Goal: Check status: Check status

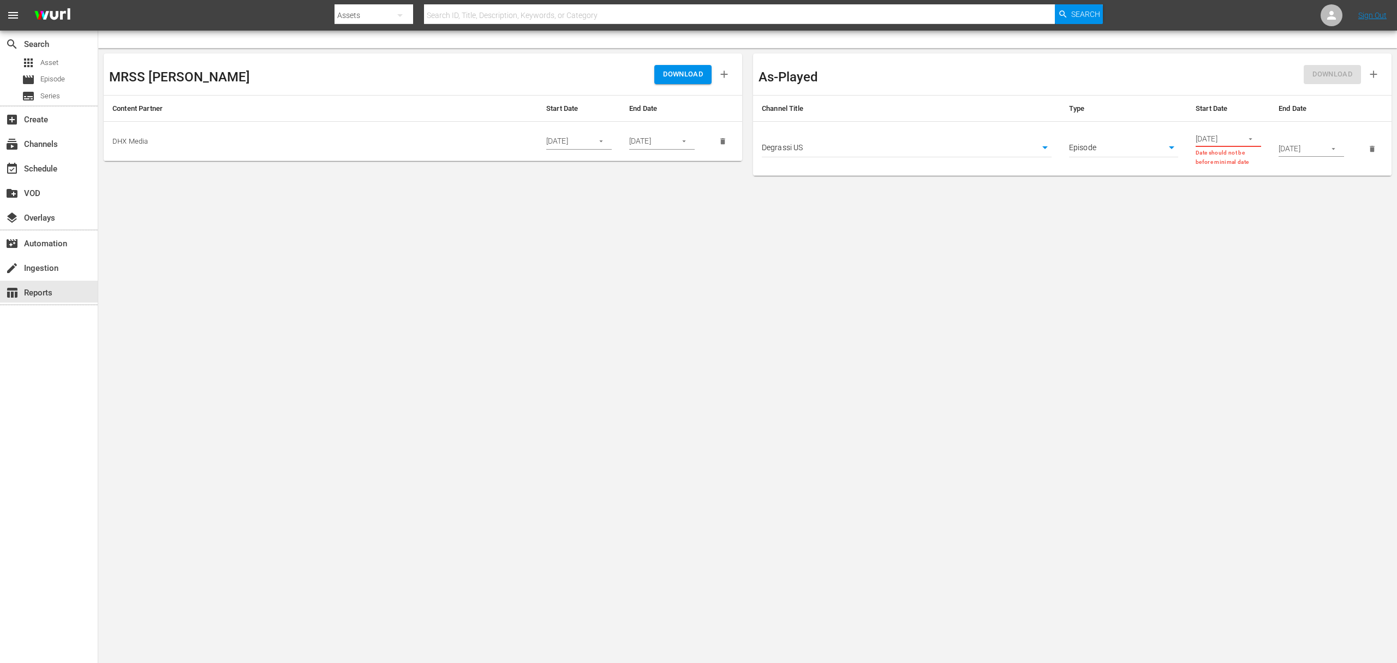
click at [902, 153] on body "menu Search By Assets Search ID, Title, Description, Keywords, or Category Sear…" at bounding box center [698, 331] width 1397 height 663
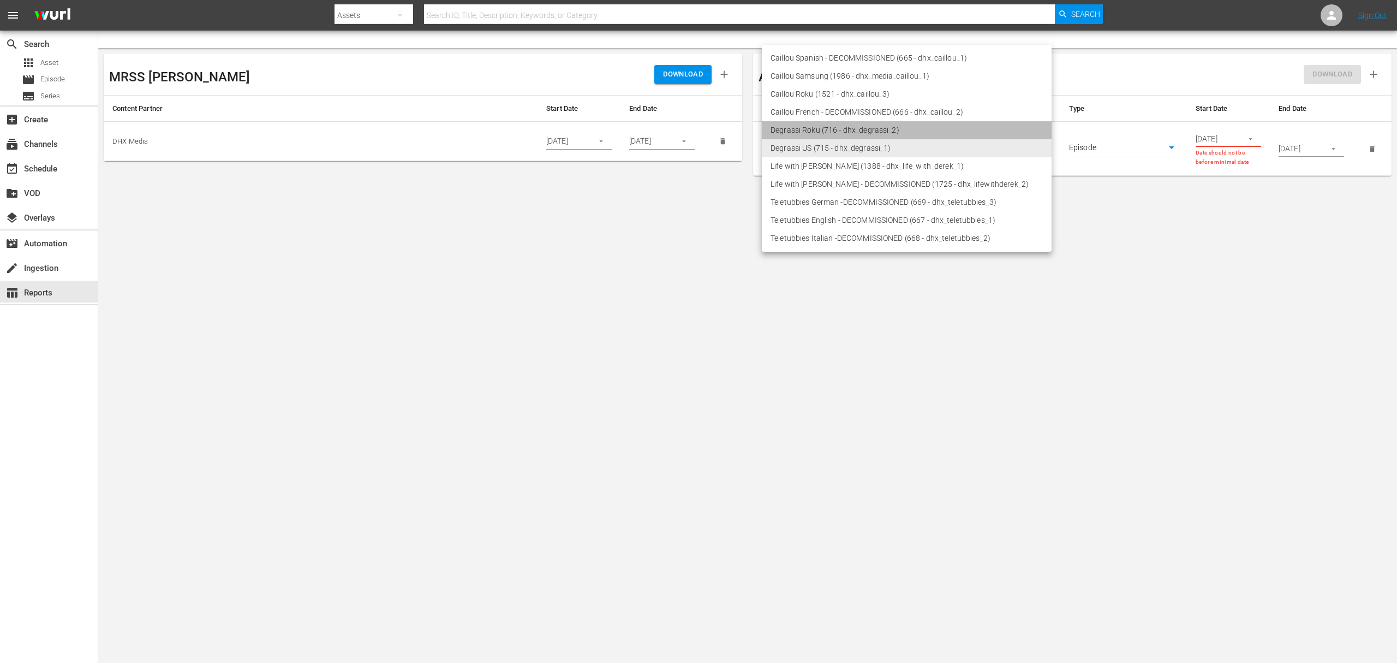
click at [902, 127] on li "Degrassi Roku (716 - dhx_degrassi_2)" at bounding box center [907, 130] width 290 height 18
type input "716"
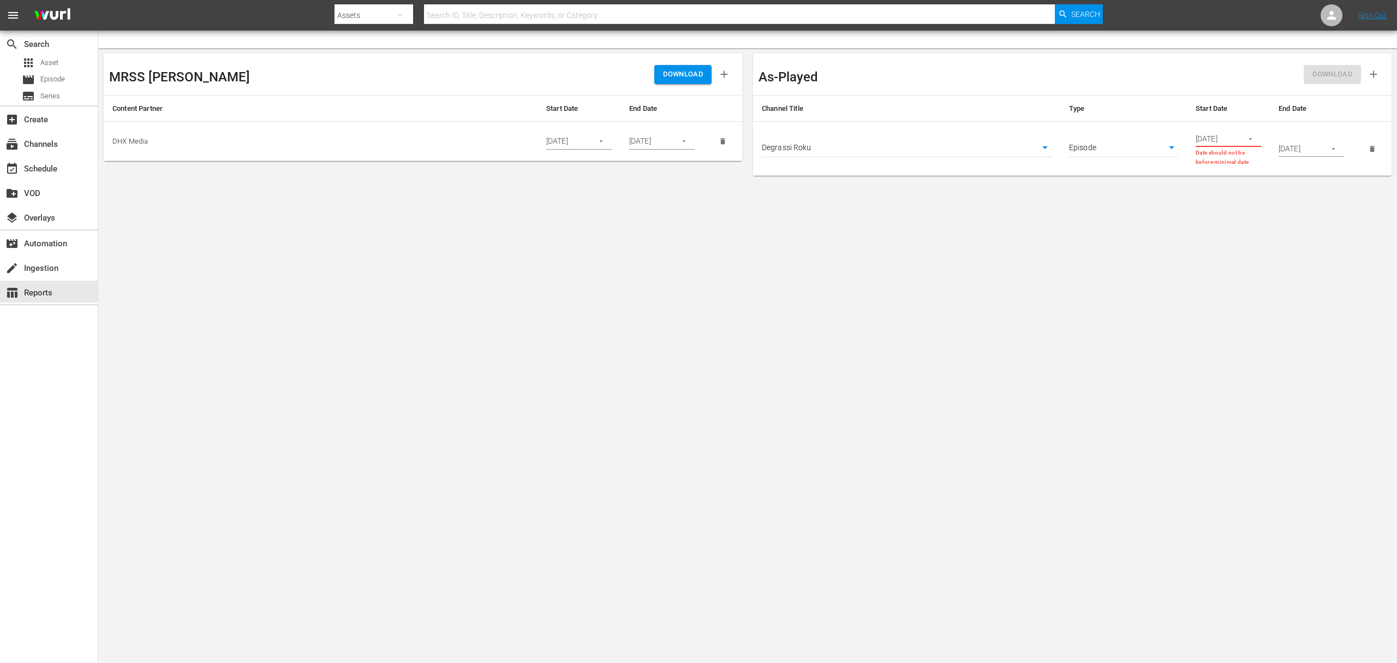
click at [858, 152] on body "menu Search By Assets Search ID, Title, Description, Keywords, or Category Sear…" at bounding box center [698, 331] width 1397 height 663
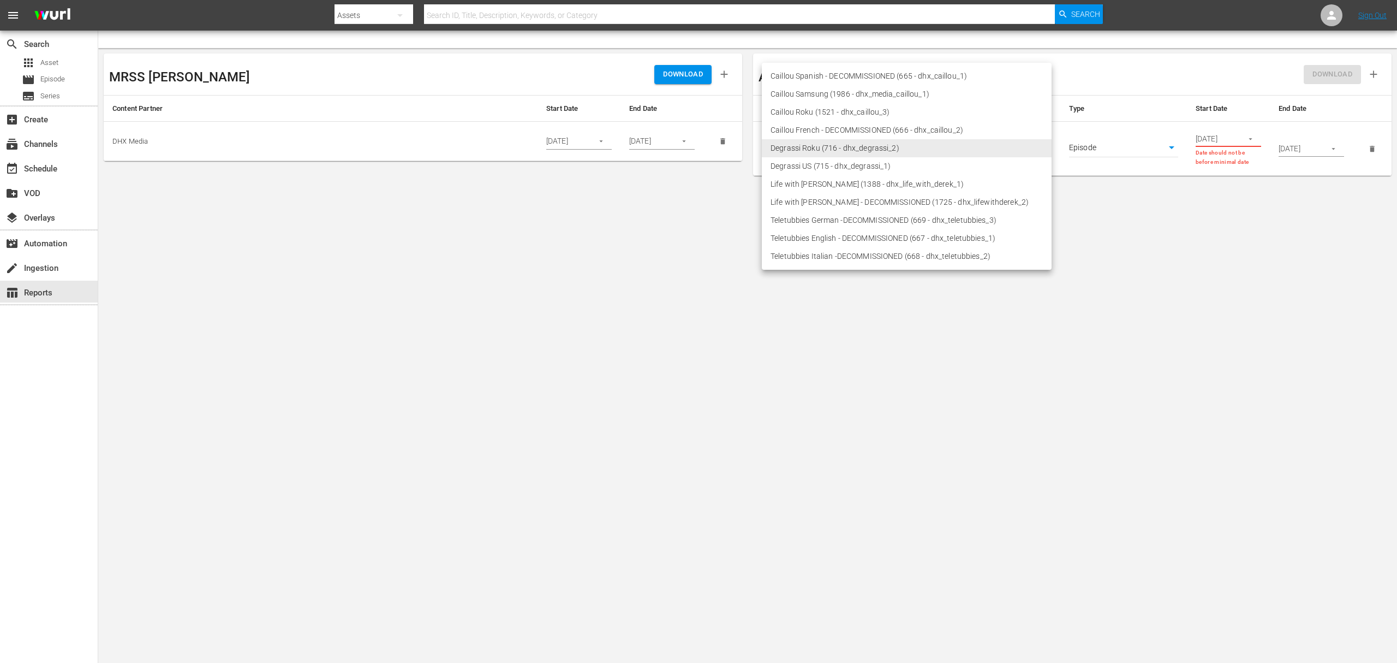
click at [876, 147] on li "Degrassi Roku (716 - dhx_degrassi_2)" at bounding box center [907, 148] width 290 height 18
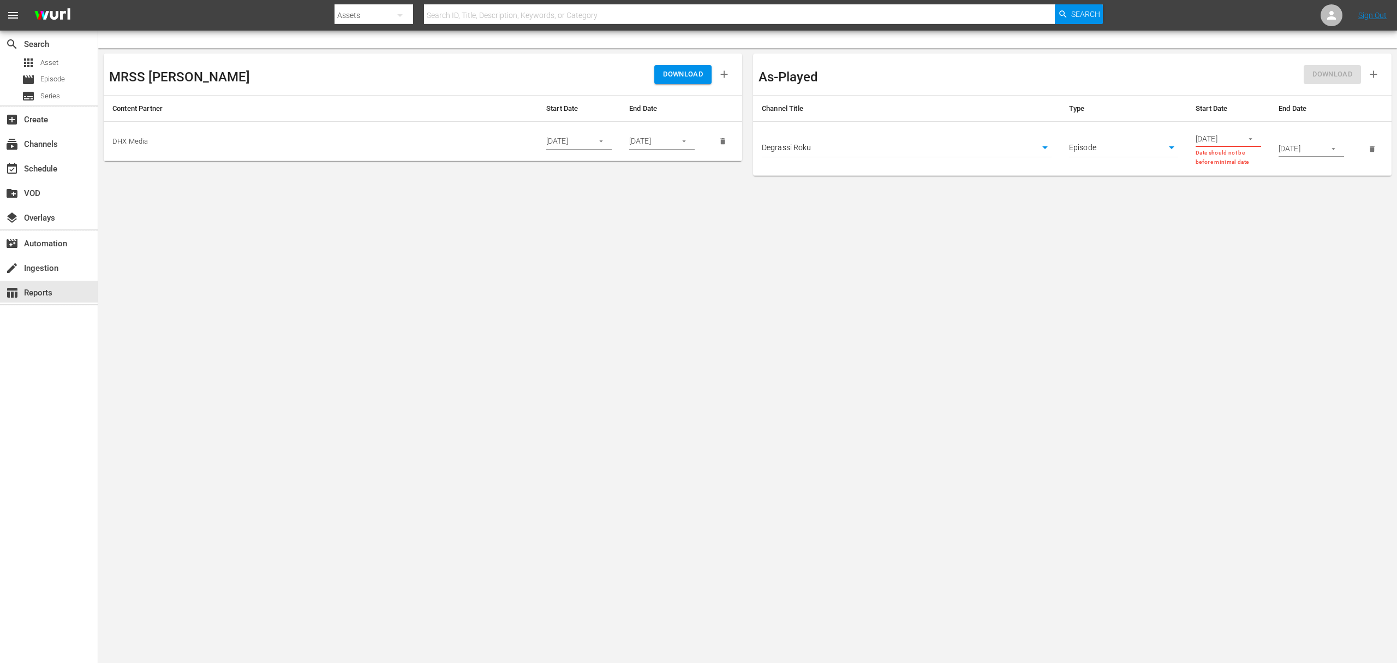
click at [1092, 252] on body "menu Search By Assets Search ID, Title, Description, Keywords, or Category Sear…" at bounding box center [698, 331] width 1397 height 663
click at [1142, 145] on body "menu Search By Assets Search ID, Title, Description, Keywords, or Category Sear…" at bounding box center [698, 331] width 1397 height 663
click at [1138, 140] on li "Episode" at bounding box center [1123, 148] width 109 height 18
click at [1149, 247] on body "menu Search By Assets Search ID, Title, Description, Keywords, or Category Sear…" at bounding box center [698, 331] width 1397 height 663
click at [1223, 145] on input "[DATE]" at bounding box center [1216, 138] width 40 height 16
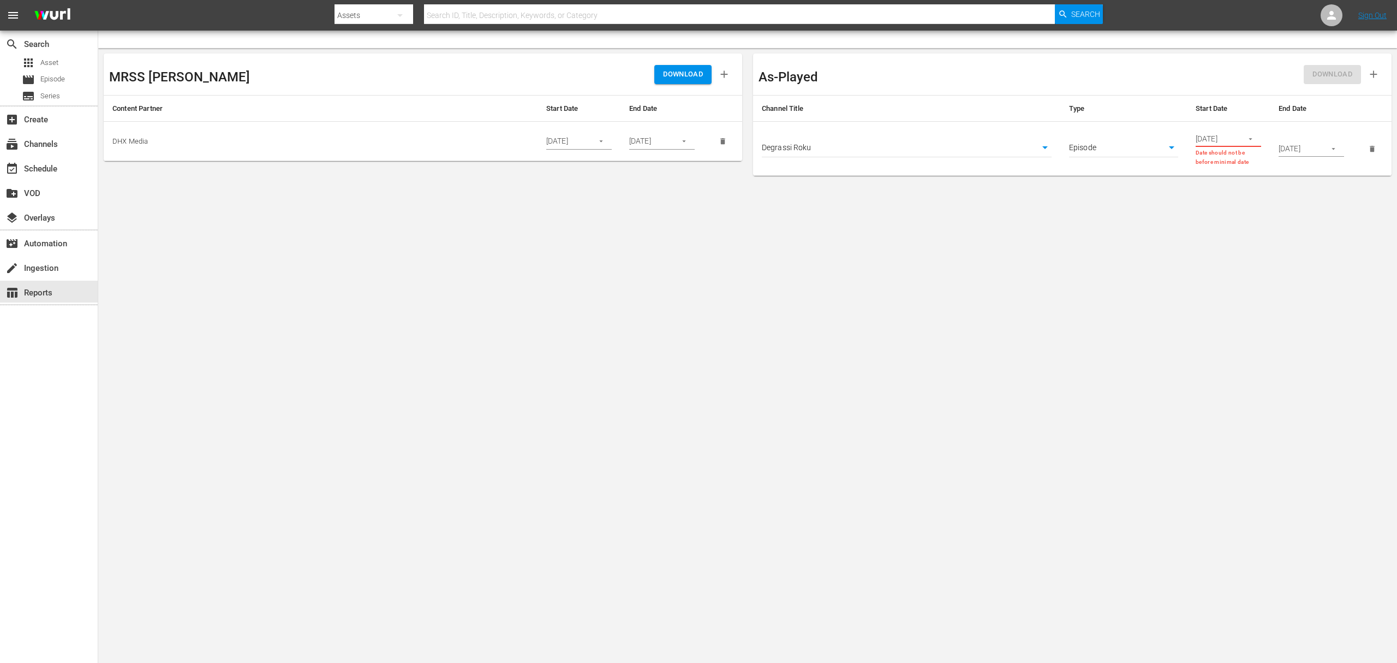
click at [1204, 135] on input "[DATE]" at bounding box center [1216, 138] width 40 height 16
click at [1249, 136] on icon "button" at bounding box center [1251, 139] width 8 height 8
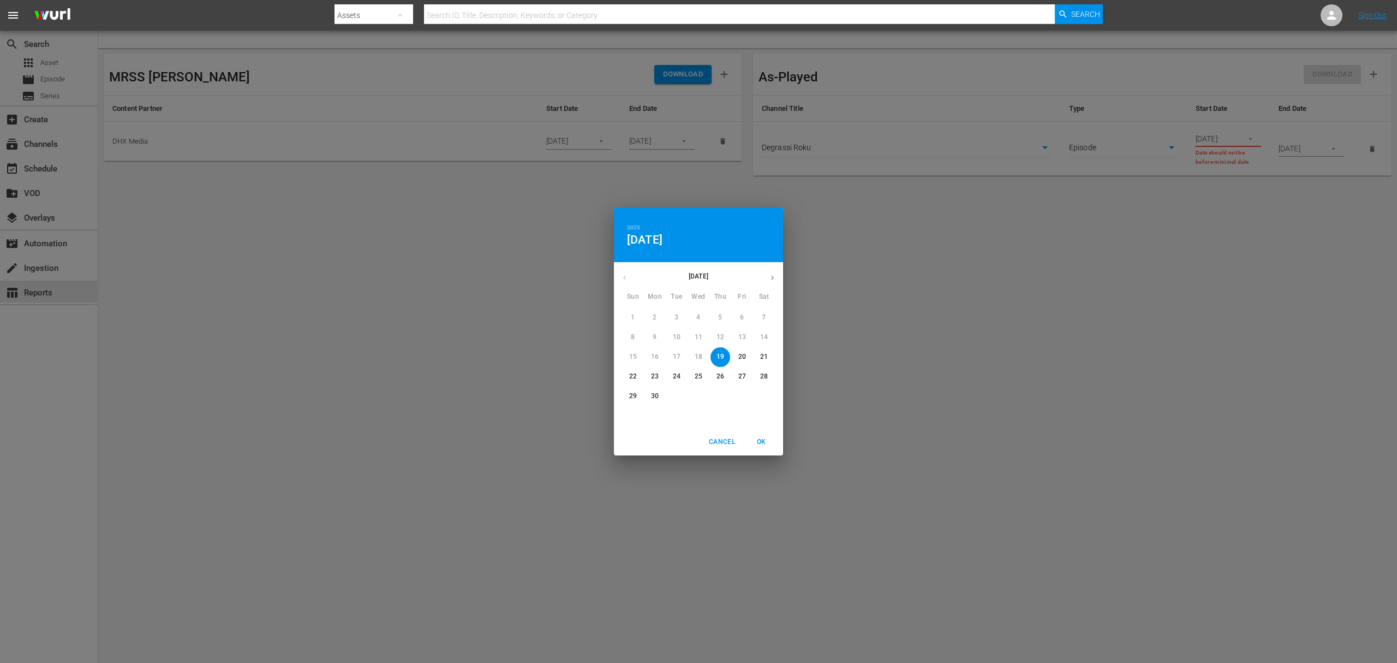
click at [738, 451] on div "Cancel OK" at bounding box center [698, 441] width 169 height 27
click at [736, 450] on button "Cancel" at bounding box center [722, 442] width 35 height 18
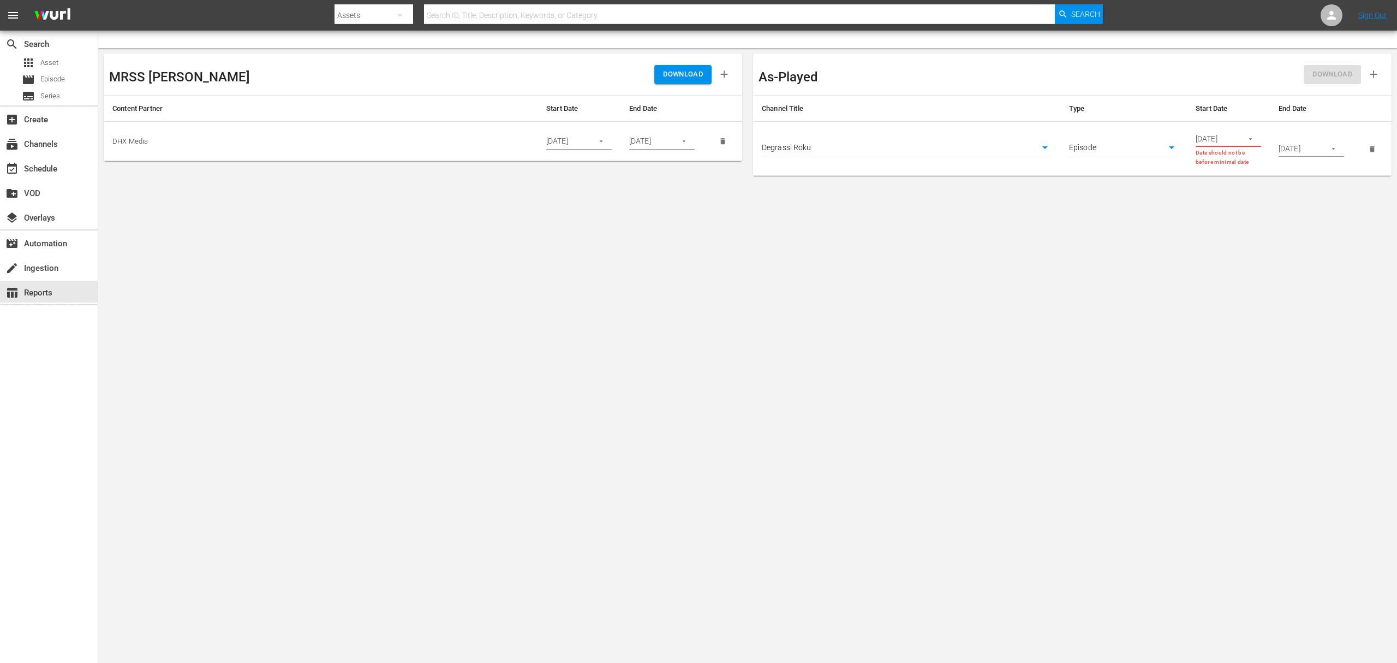
click at [1315, 150] on input "[DATE]" at bounding box center [1299, 148] width 40 height 16
click at [1252, 136] on icon "button" at bounding box center [1251, 139] width 8 height 8
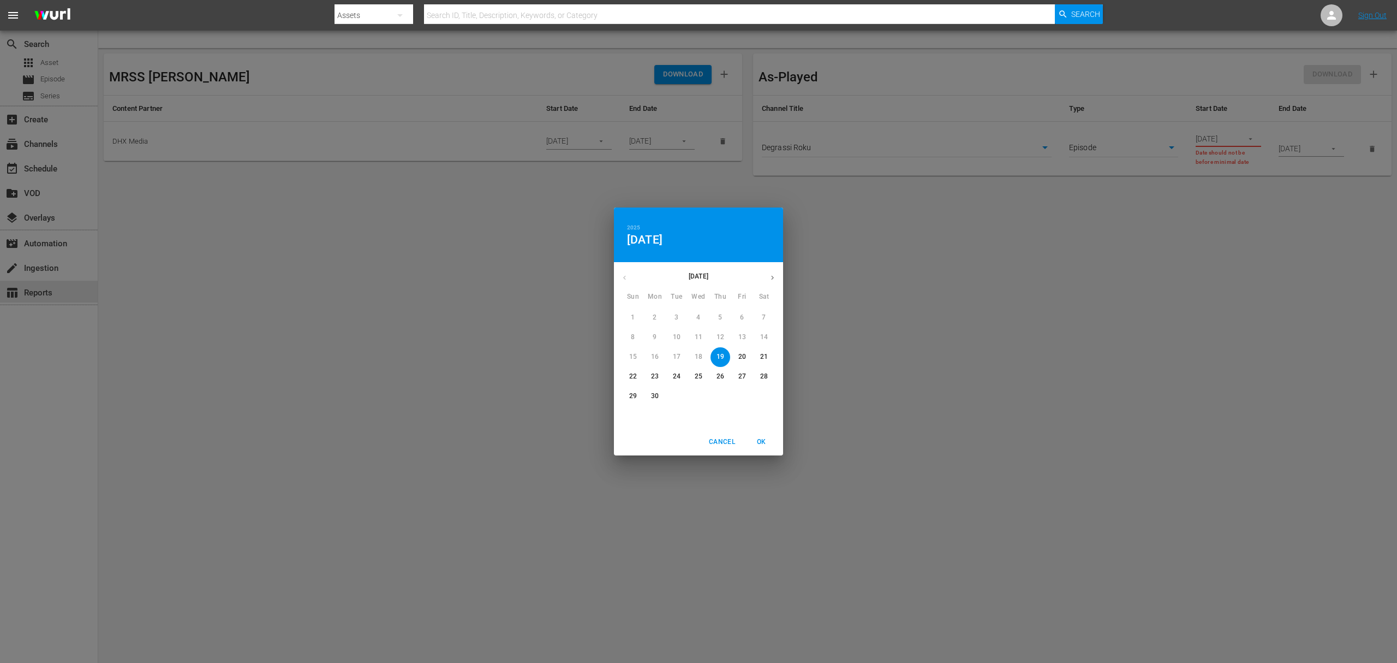
drag, startPoint x: 622, startPoint y: 274, endPoint x: 663, endPoint y: 337, distance: 75.1
click at [621, 275] on div "[DATE]" at bounding box center [698, 277] width 169 height 21
click at [677, 326] on div "3" at bounding box center [677, 318] width 22 height 20
click at [726, 354] on span "19" at bounding box center [721, 356] width 20 height 9
click at [1169, 246] on div "2025 Thu, Jun [DATE] Mon Tue Wed Thu Fri Sat 1 2 3 4 5 6 7 8 9 10 11 12 13 14 1…" at bounding box center [698, 331] width 1397 height 663
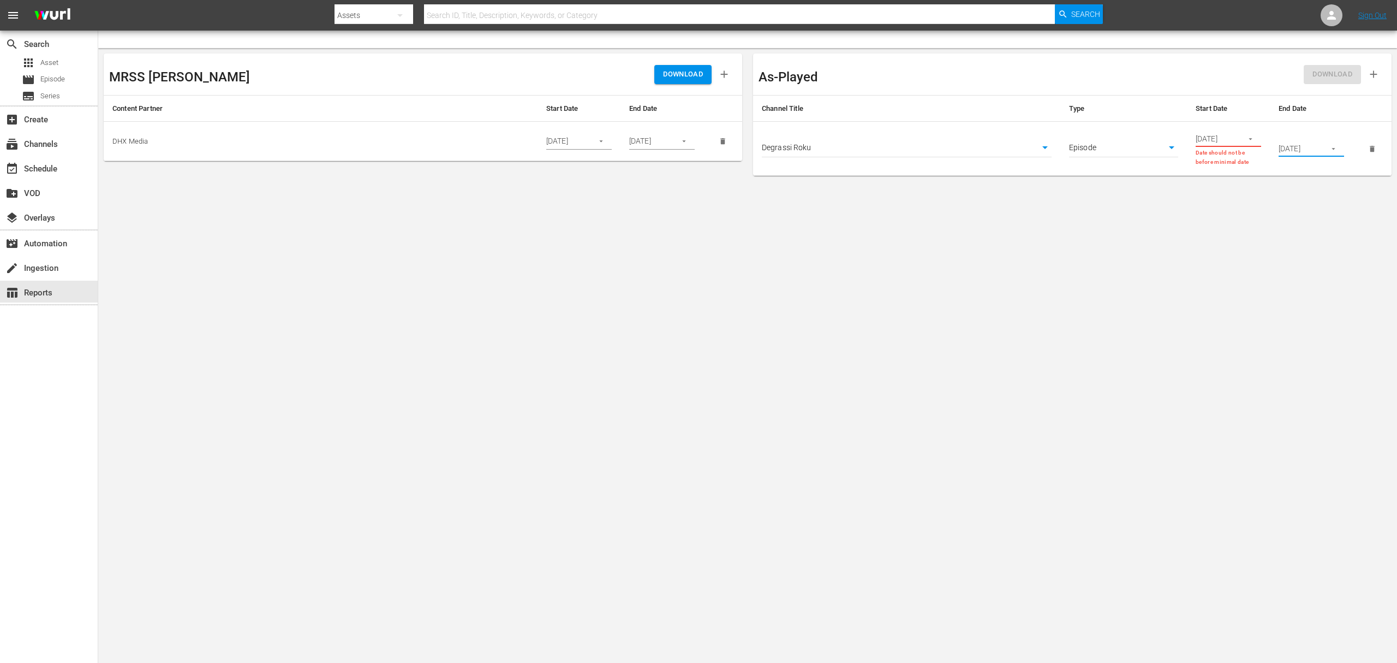
click at [1318, 153] on input "[DATE]" at bounding box center [1299, 148] width 40 height 16
click at [1339, 145] on button "button" at bounding box center [1333, 148] width 21 height 21
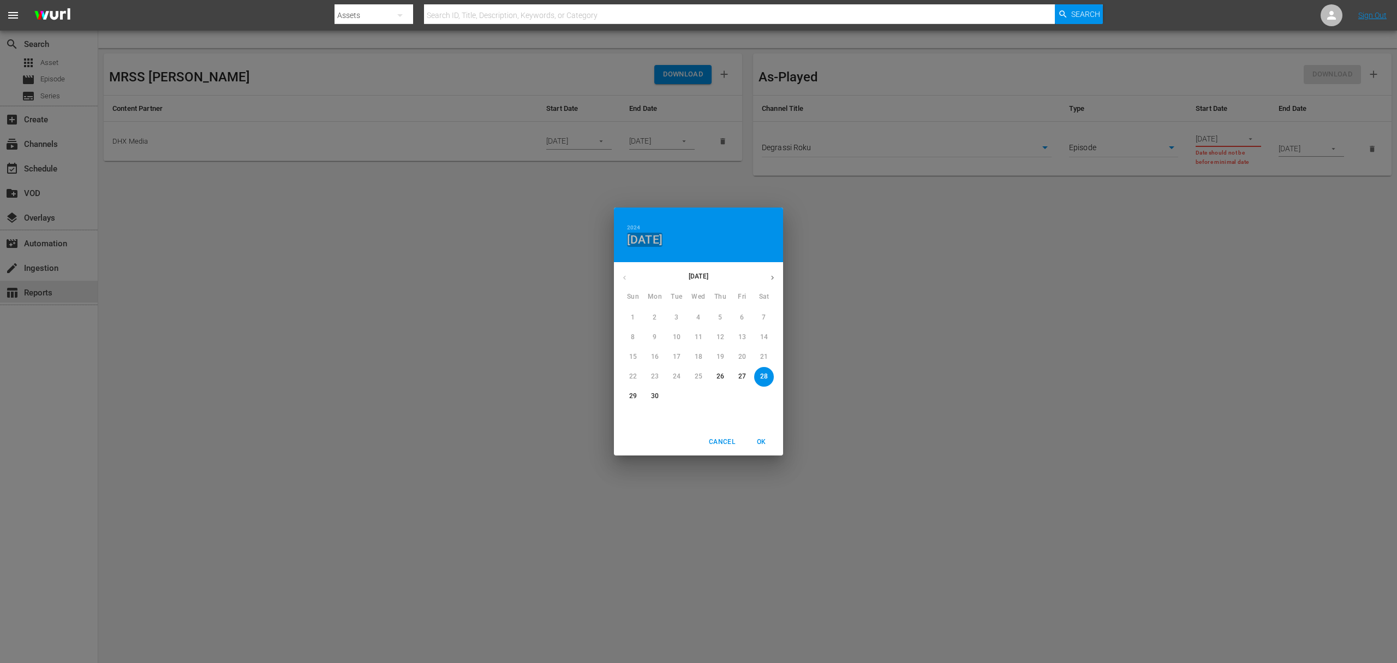
click at [647, 239] on h4 "[DATE]" at bounding box center [644, 240] width 35 height 14
click at [675, 227] on div "2024 [DATE]" at bounding box center [698, 234] width 169 height 55
drag, startPoint x: 629, startPoint y: 232, endPoint x: 628, endPoint y: 225, distance: 6.6
click at [628, 233] on h4 "[DATE]" at bounding box center [644, 240] width 35 height 14
click at [628, 220] on div "2024 [DATE]" at bounding box center [698, 234] width 169 height 55
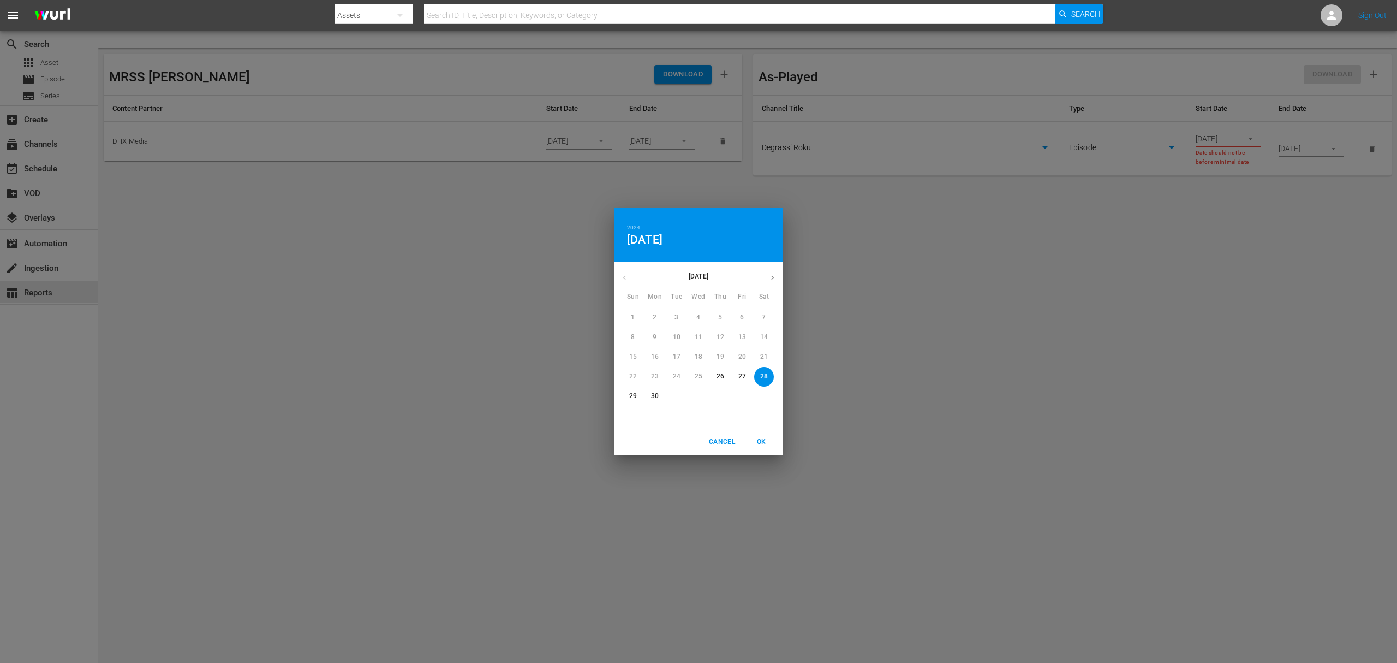
click at [629, 223] on h6 "2024" at bounding box center [633, 228] width 13 height 10
click at [692, 276] on div "2024" at bounding box center [698, 280] width 169 height 22
click at [776, 278] on icon "button" at bounding box center [772, 277] width 8 height 8
